Goal: Information Seeking & Learning: Check status

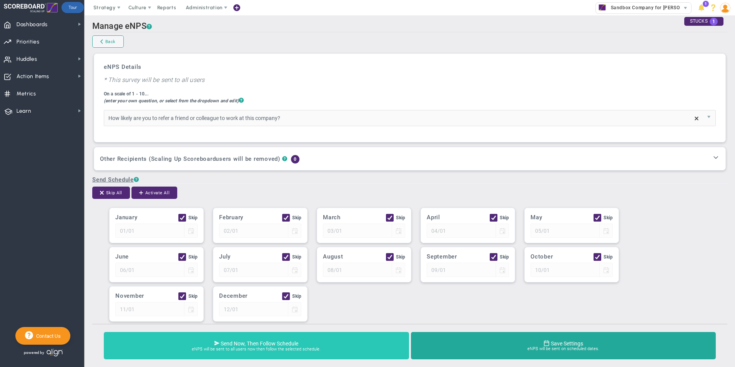
click at [294, 349] on span "eNPS will be sent to all users now then follow the selected schedule." at bounding box center [256, 349] width 291 height 5
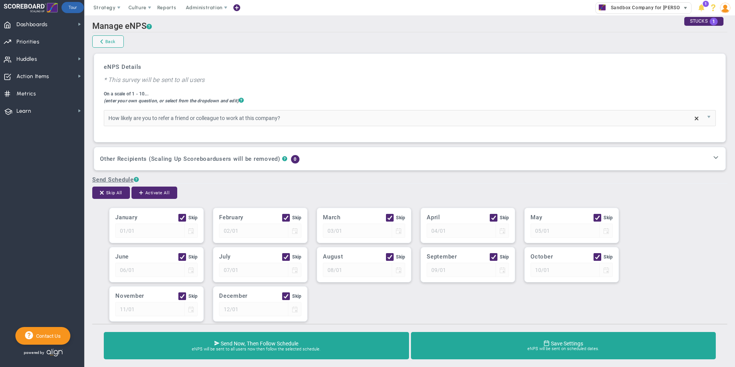
click at [689, 7] on span "select" at bounding box center [685, 8] width 11 height 11
click at [457, 32] on h2 "Manage eNPS ?" at bounding box center [409, 26] width 635 height 11
click at [169, 7] on span "Reports" at bounding box center [166, 7] width 27 height 15
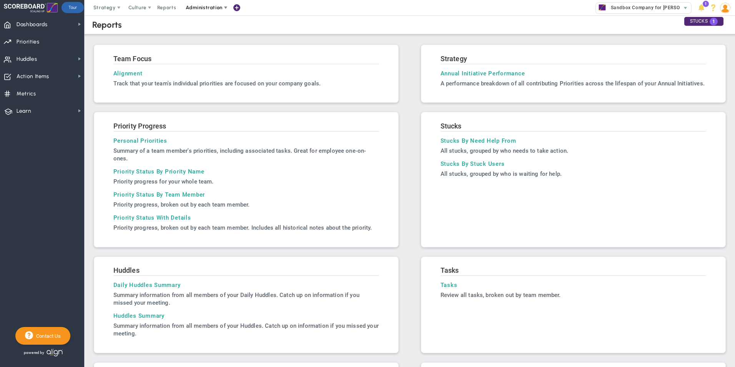
click at [211, 7] on span "Administration" at bounding box center [204, 8] width 37 height 6
click at [208, 56] on span "Company Settings" at bounding box center [211, 53] width 63 height 15
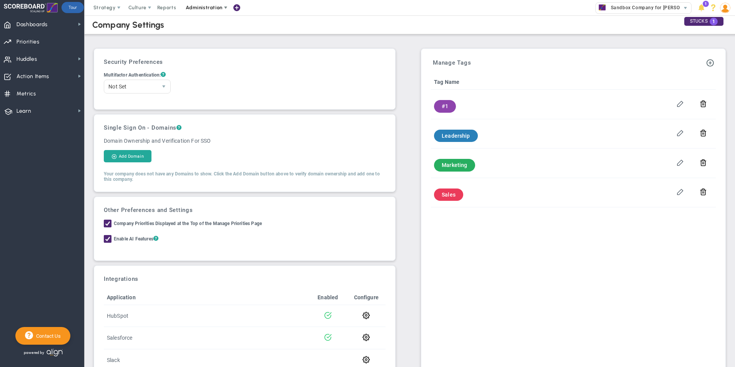
click at [224, 6] on span at bounding box center [225, 8] width 6 height 6
click at [216, 20] on span "Manage Users" at bounding box center [211, 22] width 63 height 15
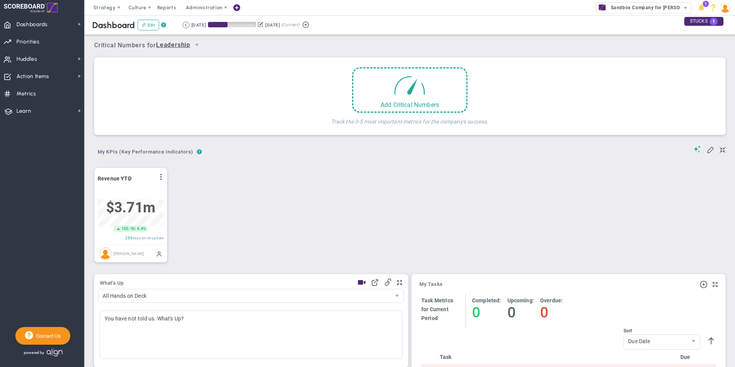
scroll to position [27, 66]
click at [171, 7] on span "Reports" at bounding box center [166, 7] width 27 height 15
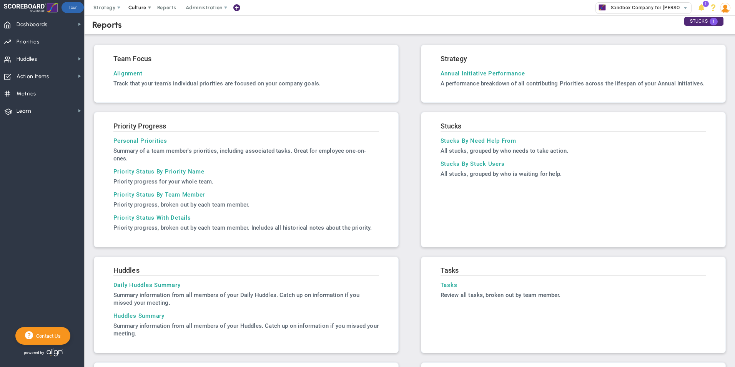
click at [146, 8] on span at bounding box center [149, 8] width 6 height 6
click at [146, 38] on span "Surveys" at bounding box center [149, 38] width 20 height 6
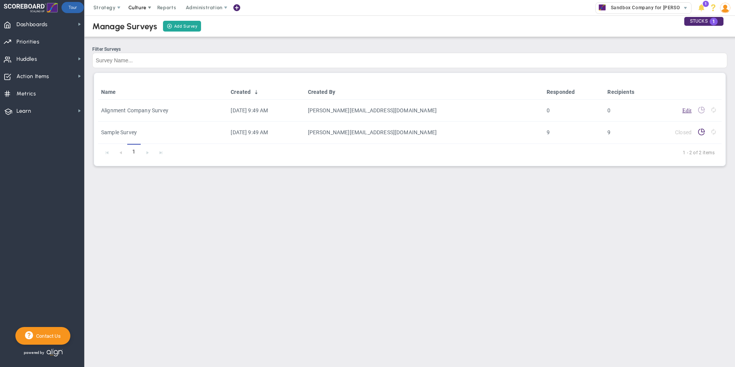
click at [150, 6] on span at bounding box center [149, 8] width 6 height 6
click at [146, 22] on span "eNPS" at bounding box center [145, 23] width 13 height 6
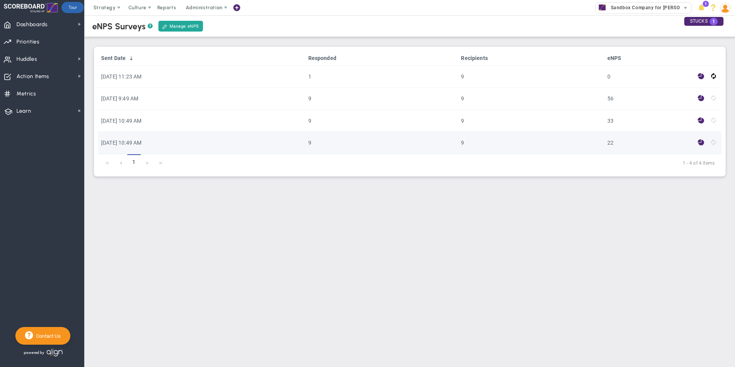
click at [697, 144] on span at bounding box center [700, 142] width 7 height 9
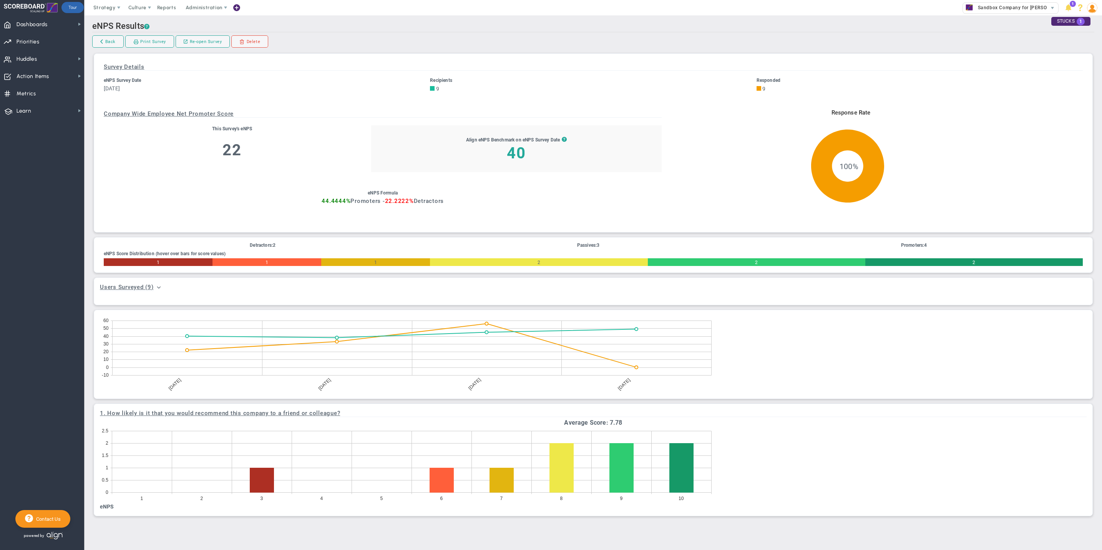
drag, startPoint x: 707, startPoint y: 0, endPoint x: 937, endPoint y: 460, distance: 514.8
click at [734, 366] on icon "1 2 3 4 5 6 7 8 9 10 0 0.5 1 1.5 2 2.5" at bounding box center [593, 464] width 987 height 77
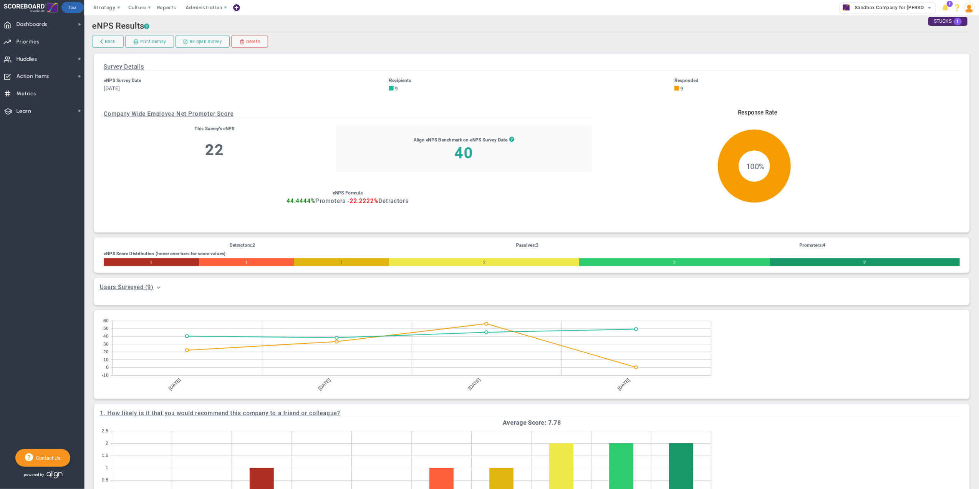
drag, startPoint x: 1067, startPoint y: 0, endPoint x: 899, endPoint y: 397, distance: 431.5
click at [734, 366] on div "2024-08-31 2024-10-25 2024-11-24 2025-08-19 -10 0 10 20 30 40 50 60" at bounding box center [532, 354] width 876 height 88
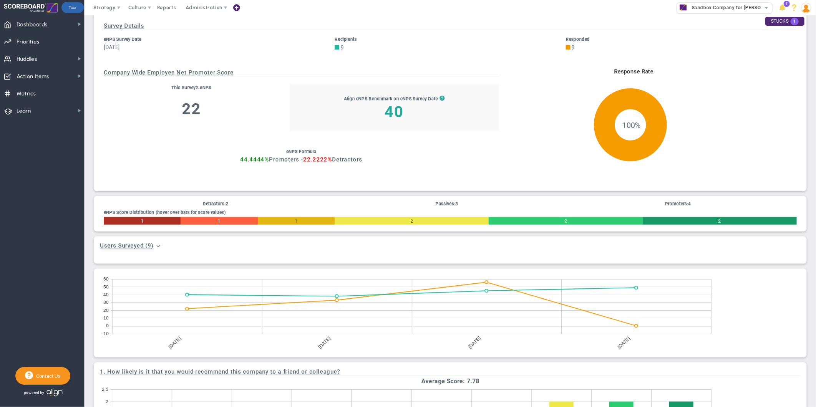
scroll to position [41, 0]
drag, startPoint x: 951, startPoint y: 2, endPoint x: 711, endPoint y: 324, distance: 402.3
click at [712, 324] on icon at bounding box center [712, 307] width 0 height 55
click at [159, 246] on span at bounding box center [159, 246] width 6 height 6
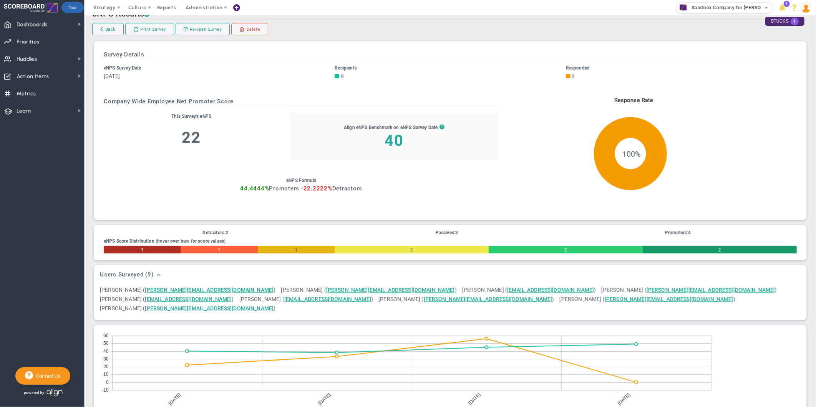
scroll to position [0, 0]
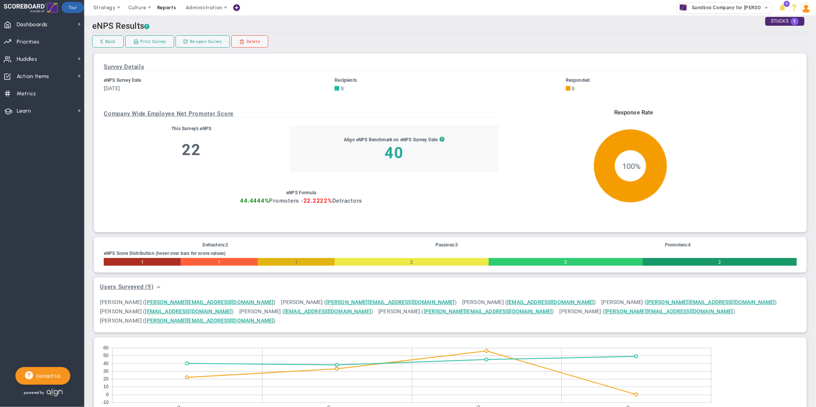
click at [171, 9] on span "Reports" at bounding box center [166, 7] width 27 height 15
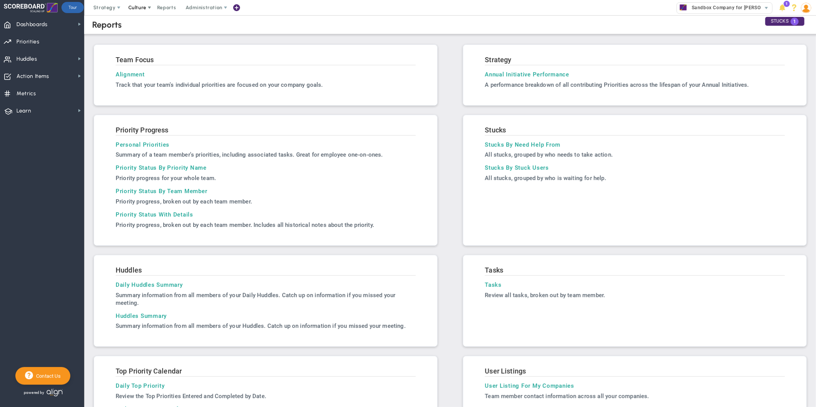
click at [150, 10] on span at bounding box center [149, 8] width 6 height 6
click at [146, 25] on span "eNPS" at bounding box center [145, 23] width 13 height 6
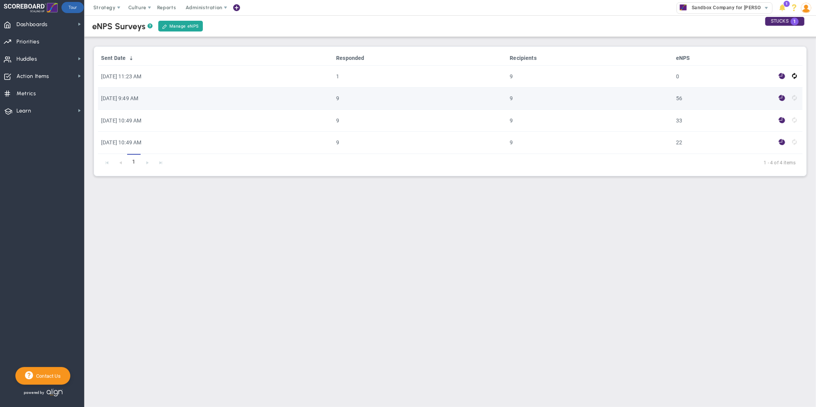
click at [734, 98] on span at bounding box center [782, 98] width 7 height 9
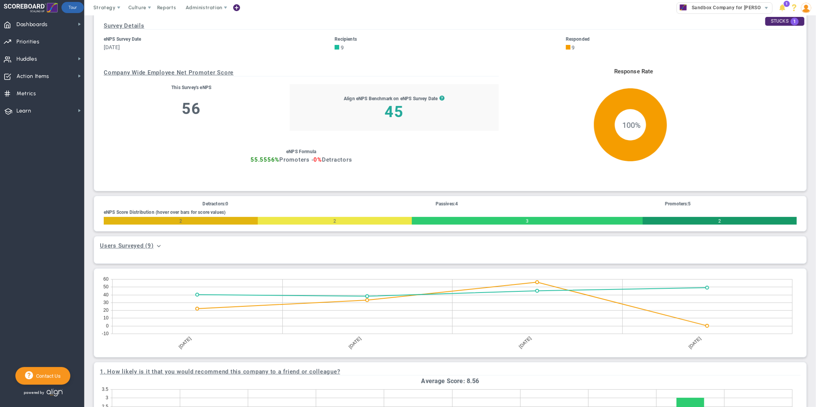
scroll to position [43, 0]
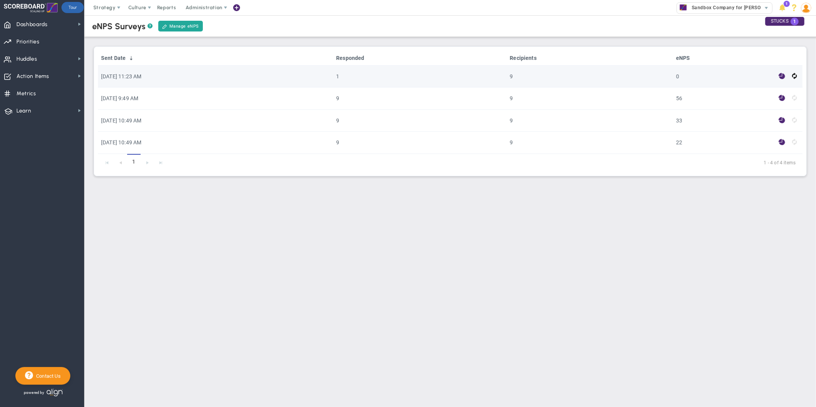
click at [734, 75] on span at bounding box center [782, 76] width 7 height 9
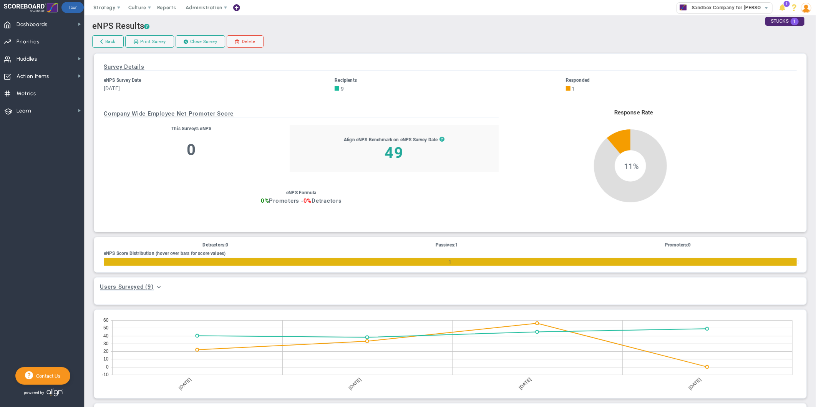
click at [440, 137] on span "?" at bounding box center [442, 140] width 5 height 8
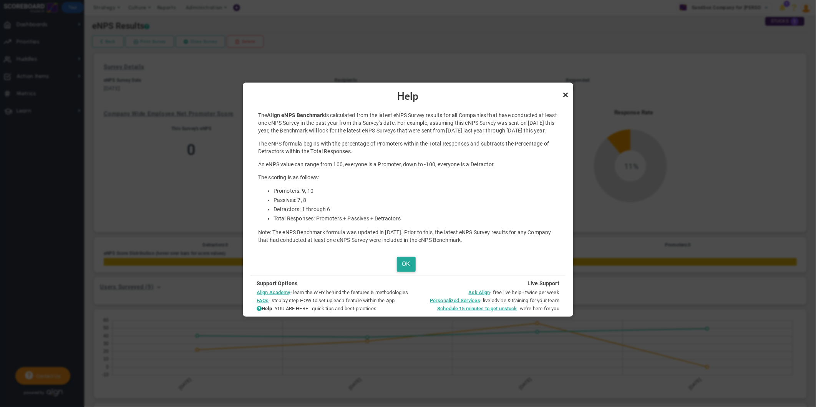
click at [565, 94] on link "Close" at bounding box center [565, 94] width 9 height 9
